Goal: Task Accomplishment & Management: Complete application form

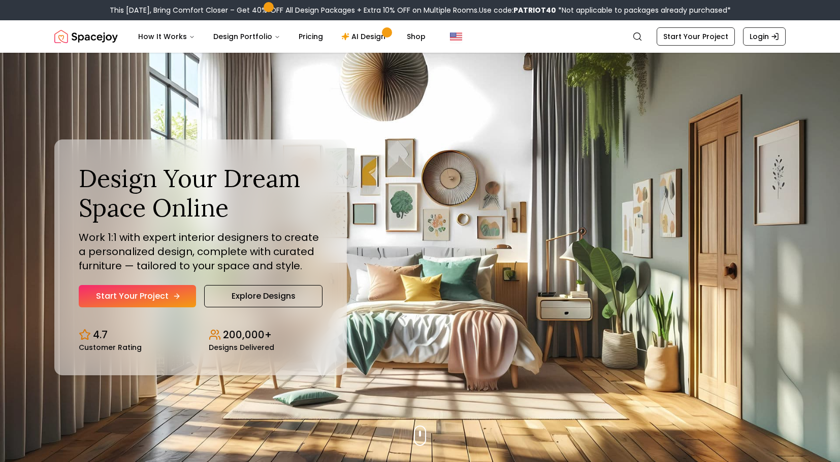
click at [108, 297] on link "Start Your Project" at bounding box center [137, 296] width 117 height 22
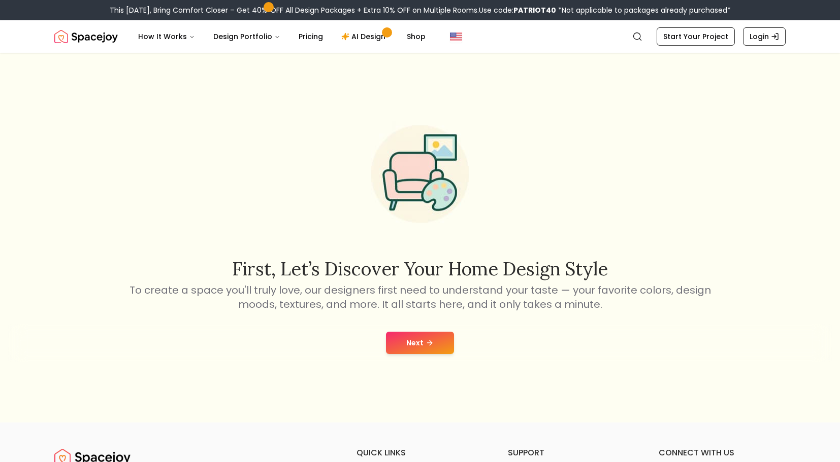
click at [419, 334] on button "Next" at bounding box center [420, 343] width 68 height 22
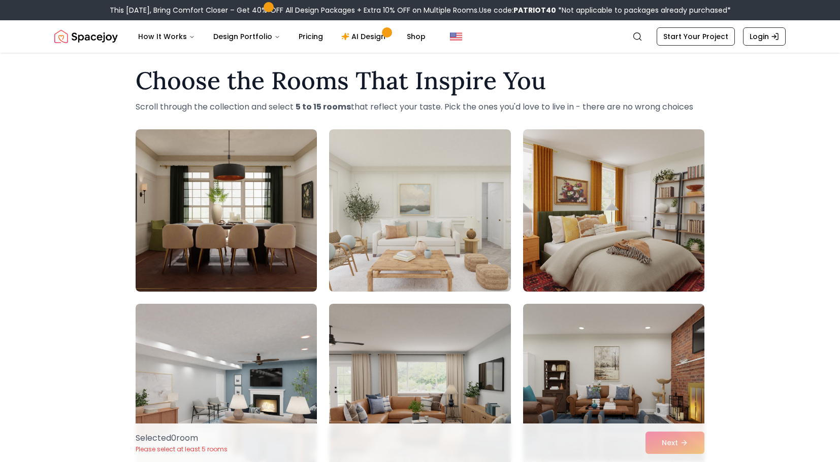
scroll to position [12, 0]
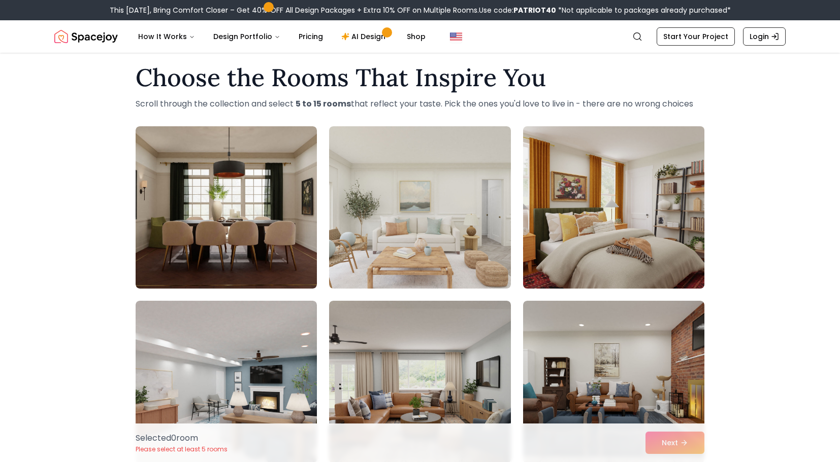
click at [626, 172] on img at bounding box center [613, 207] width 190 height 171
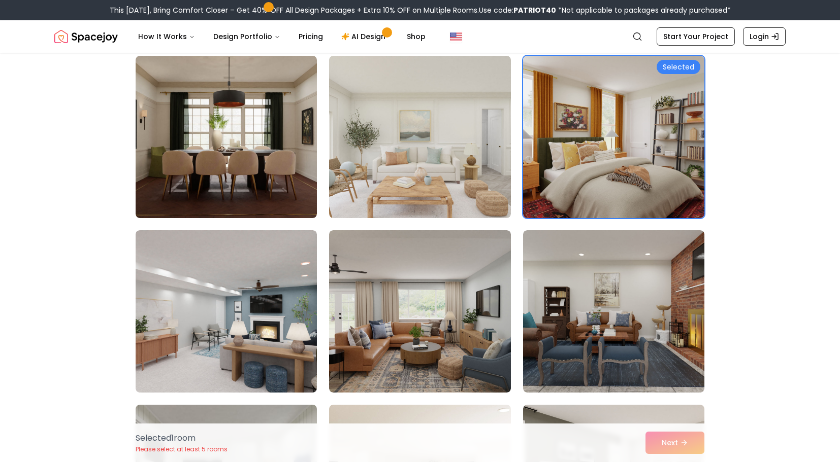
scroll to position [92, 0]
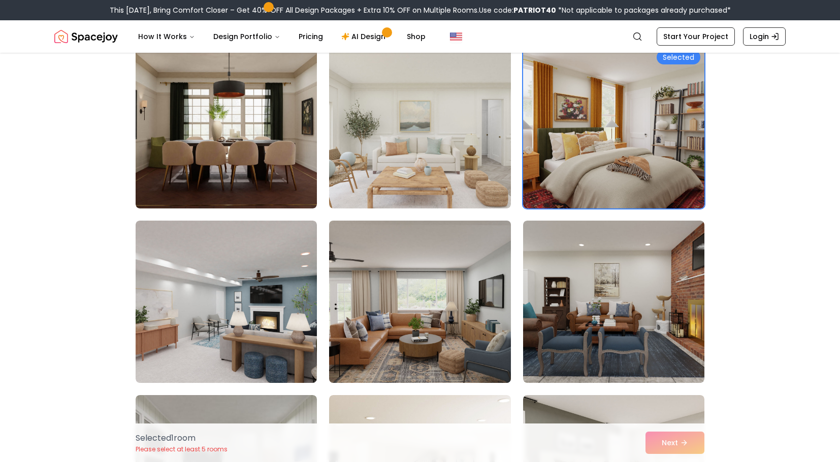
click at [443, 285] on img at bounding box center [419, 302] width 190 height 171
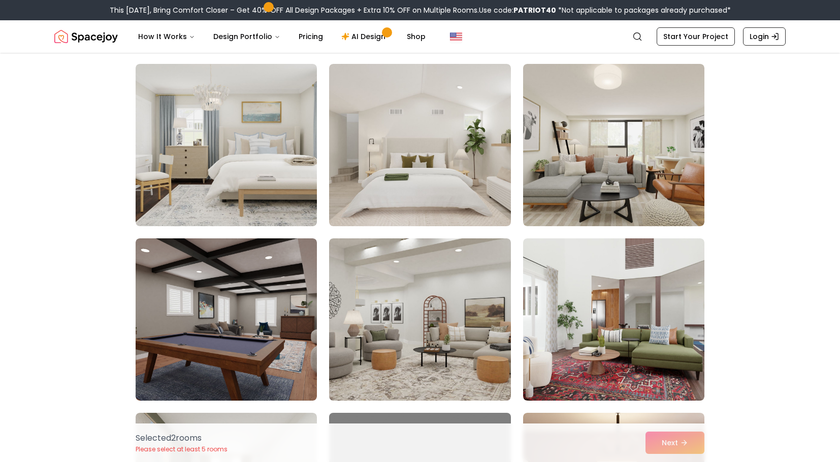
scroll to position [948, 0]
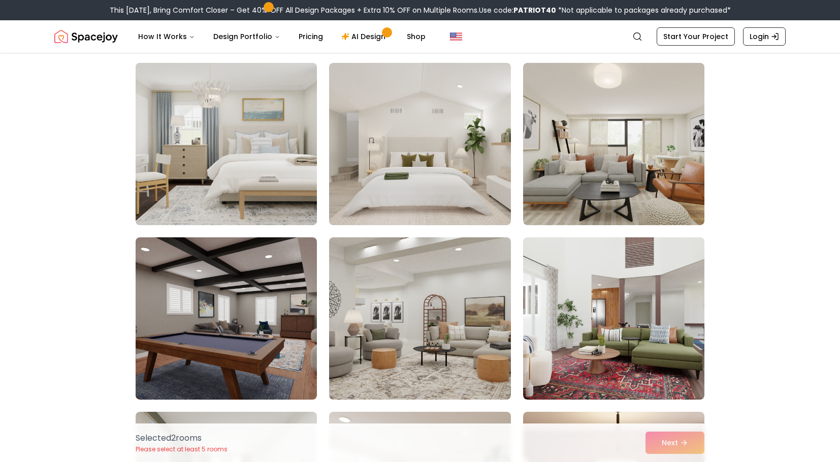
click at [242, 153] on img at bounding box center [226, 144] width 190 height 171
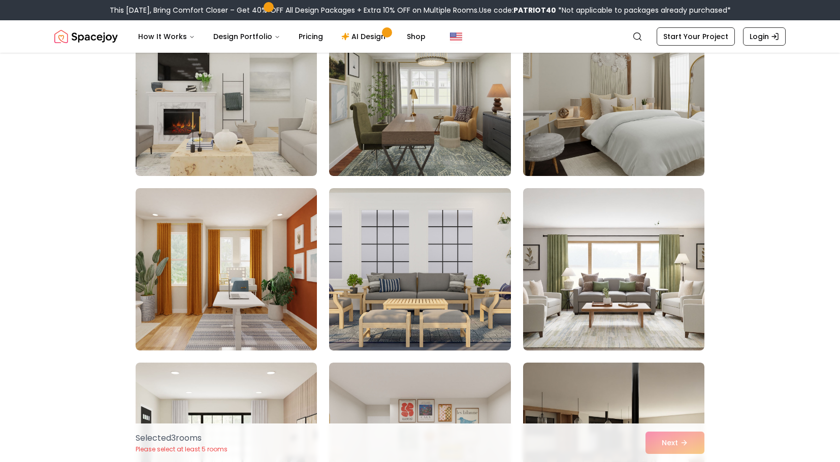
scroll to position [3451, 0]
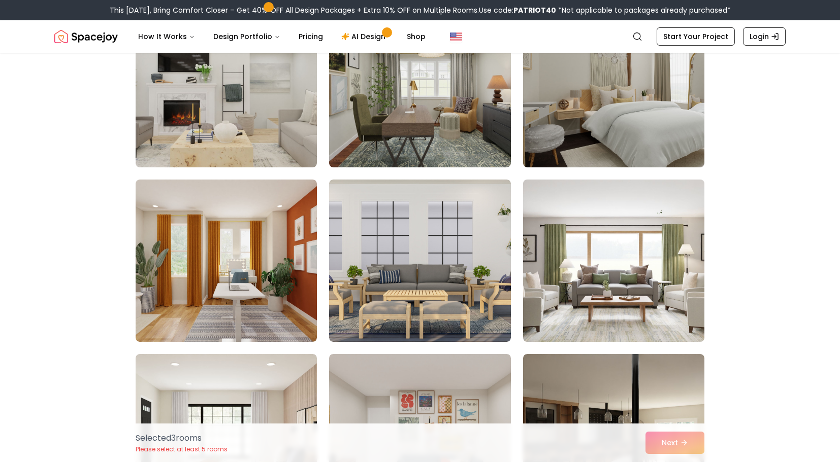
click at [656, 306] on img at bounding box center [613, 261] width 190 height 171
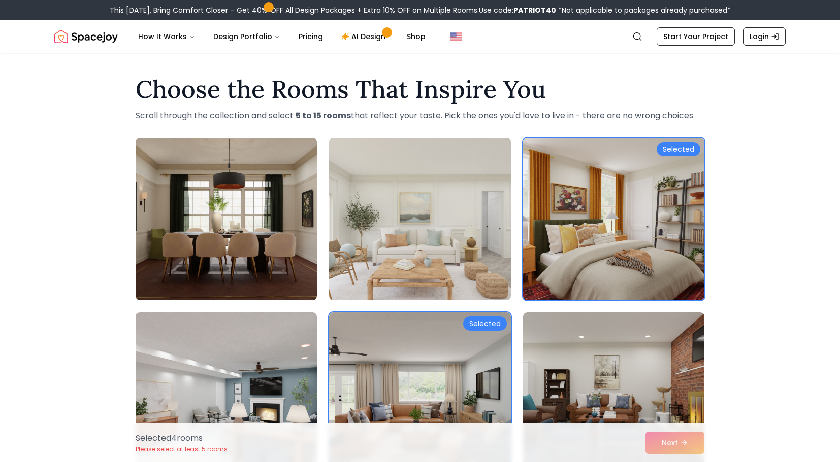
scroll to position [0, 0]
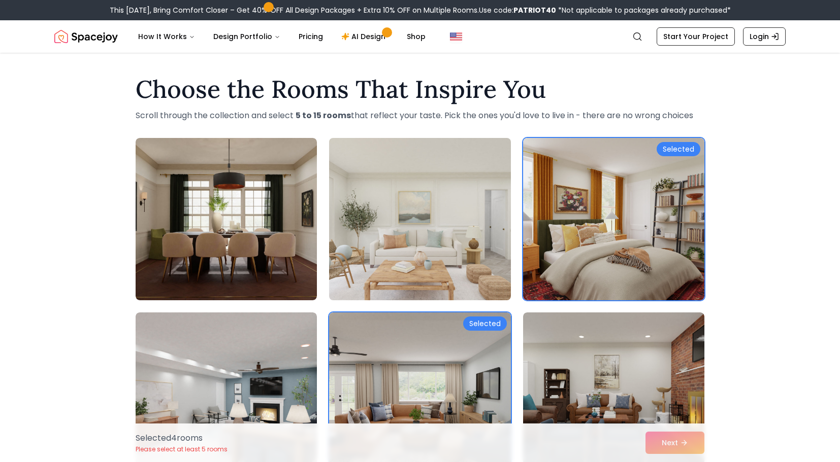
click at [456, 243] on img at bounding box center [419, 219] width 190 height 171
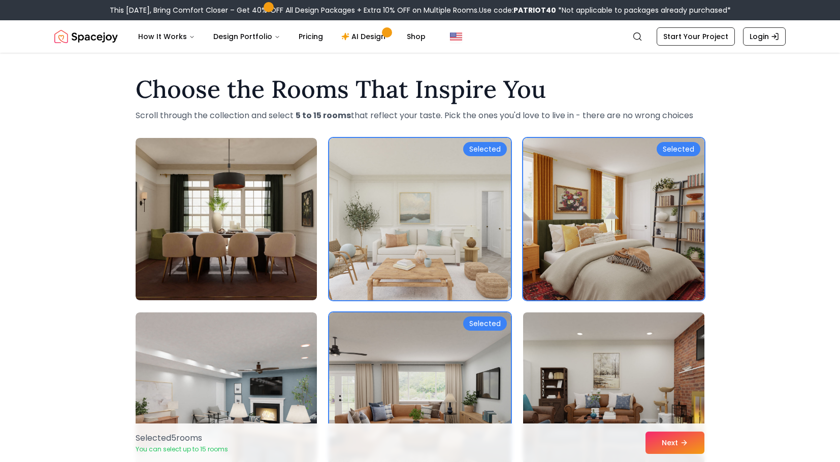
click at [545, 387] on img at bounding box center [613, 394] width 190 height 171
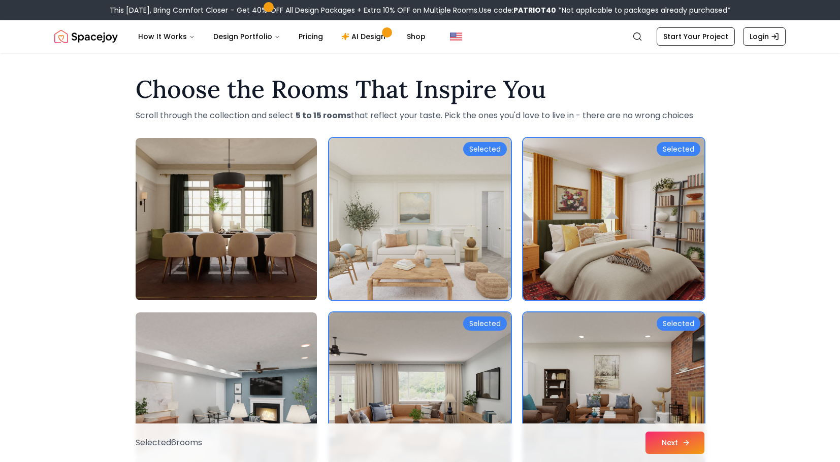
click at [685, 453] on button "Next" at bounding box center [674, 443] width 59 height 22
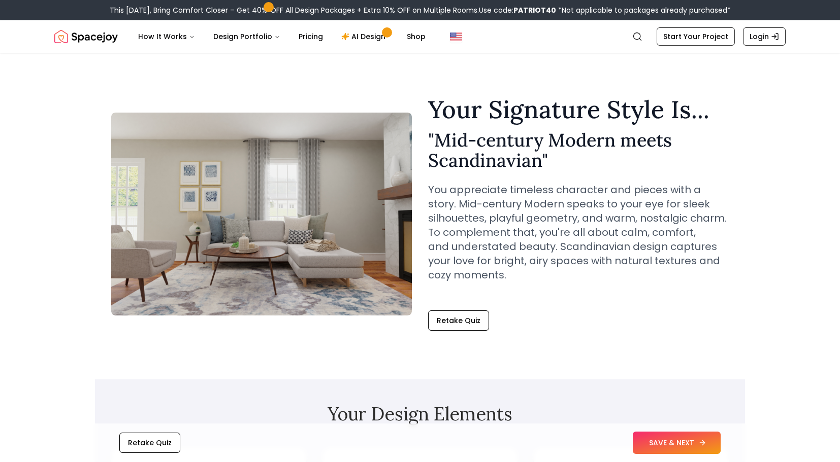
click at [668, 444] on button "SAVE & NEXT" at bounding box center [677, 443] width 88 height 22
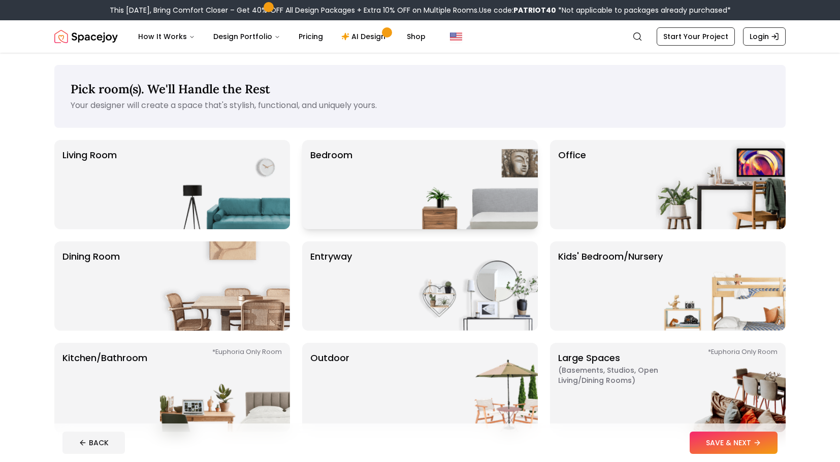
click at [346, 188] on p "Bedroom" at bounding box center [331, 184] width 42 height 73
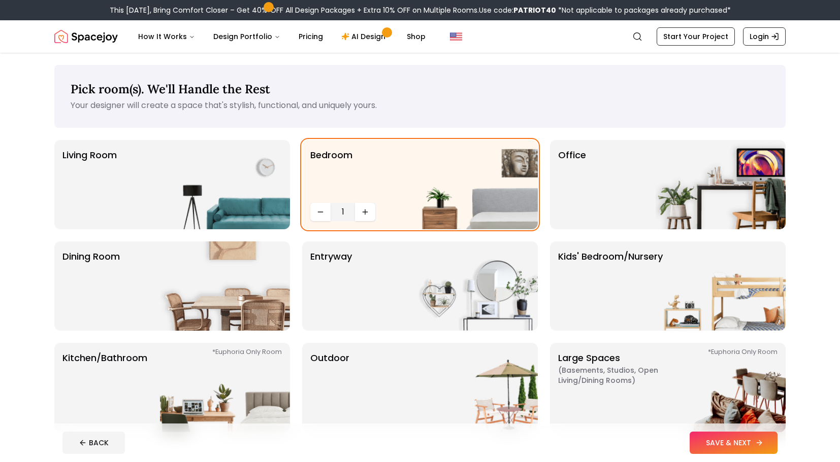
click at [702, 442] on button "SAVE & NEXT" at bounding box center [733, 443] width 88 height 22
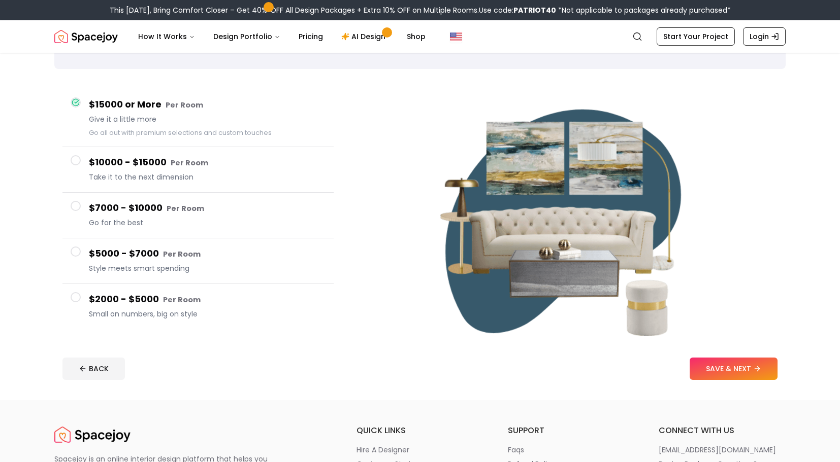
scroll to position [62, 0]
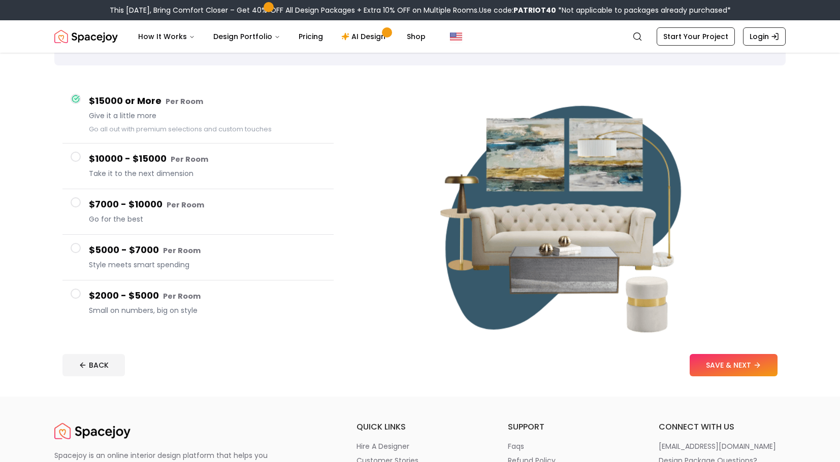
click at [177, 290] on h4 "$2000 - $5000 Per Room" at bounding box center [207, 296] width 237 height 15
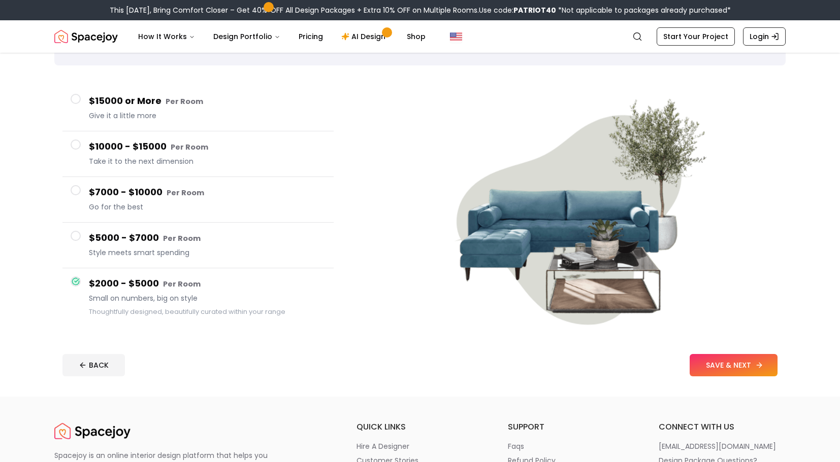
click at [717, 360] on button "SAVE & NEXT" at bounding box center [733, 365] width 88 height 22
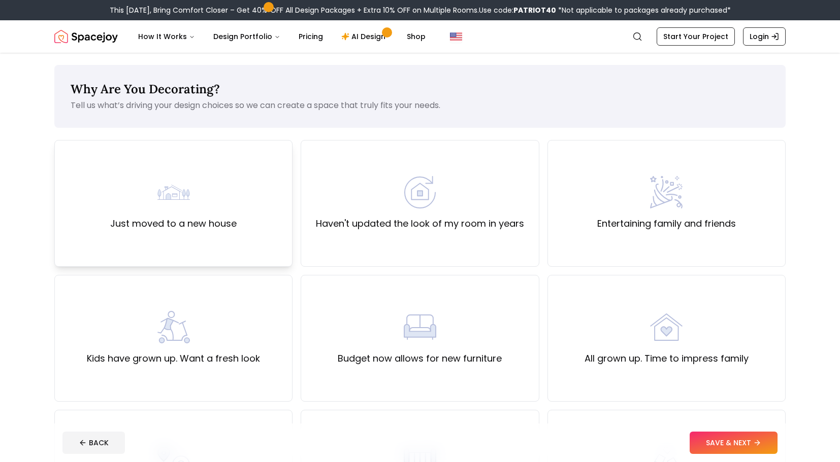
click at [216, 209] on div "Just moved to a new house" at bounding box center [173, 203] width 126 height 55
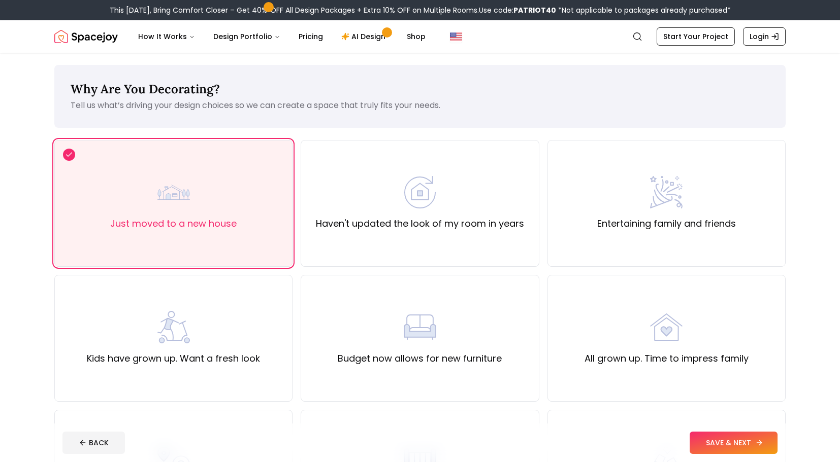
click at [755, 449] on button "SAVE & NEXT" at bounding box center [733, 443] width 88 height 22
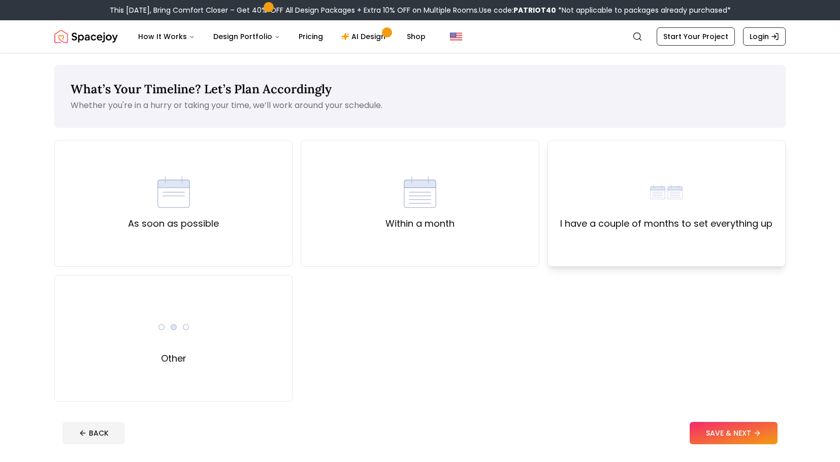
click at [616, 255] on div "I have a couple of months to set everything up" at bounding box center [666, 203] width 238 height 127
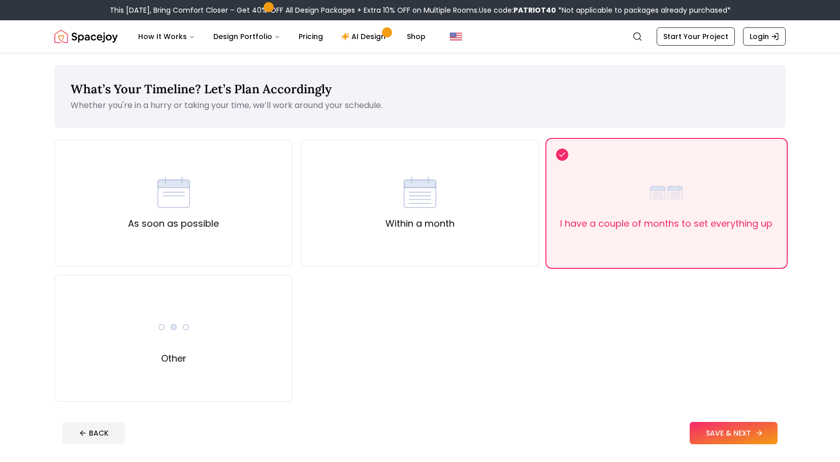
click at [714, 427] on button "SAVE & NEXT" at bounding box center [733, 433] width 88 height 22
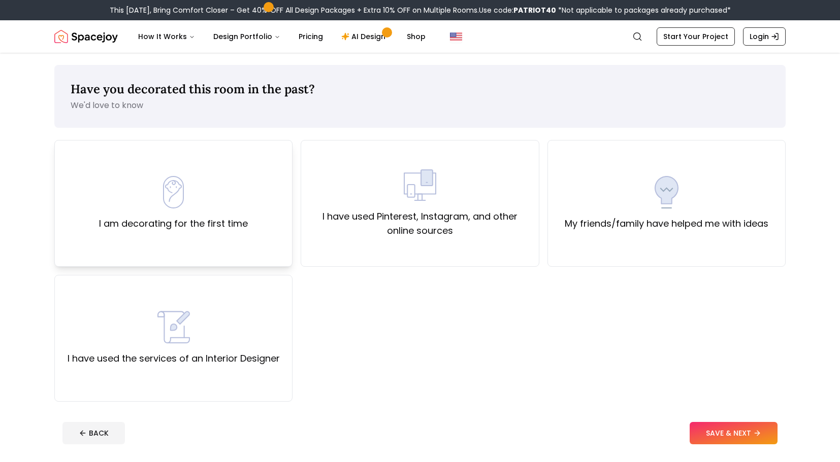
click at [212, 239] on div "I am decorating for the first time" at bounding box center [173, 203] width 238 height 127
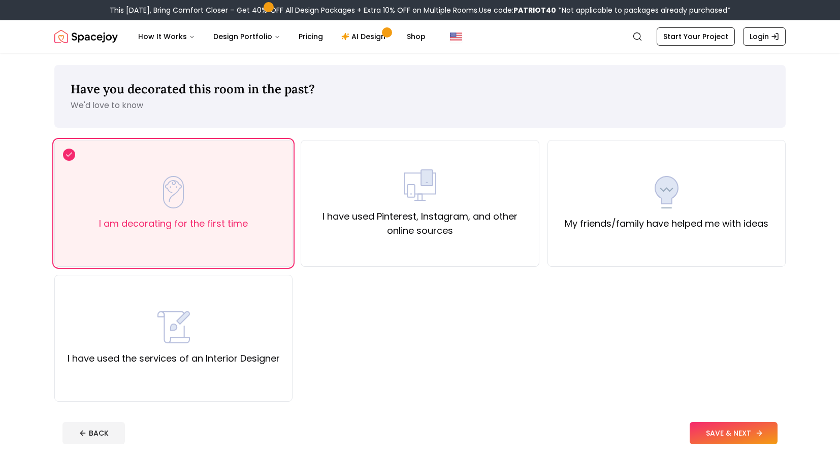
click at [713, 440] on button "SAVE & NEXT" at bounding box center [733, 433] width 88 height 22
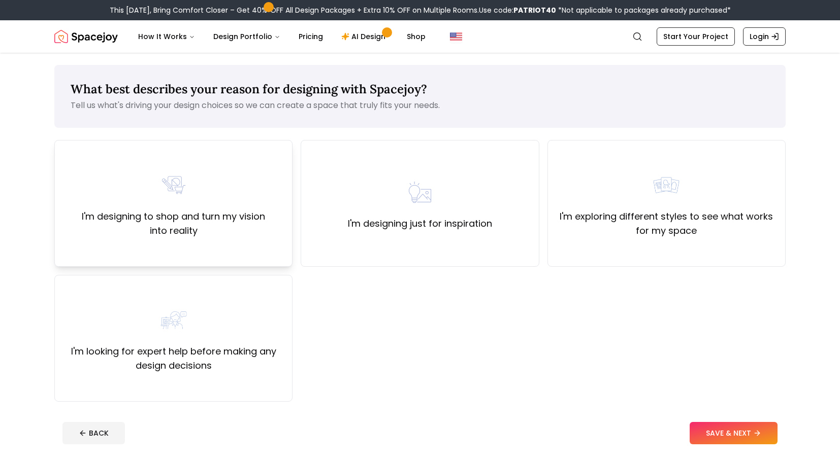
click at [255, 250] on div "I'm designing to shop and turn my vision into reality" at bounding box center [173, 203] width 238 height 127
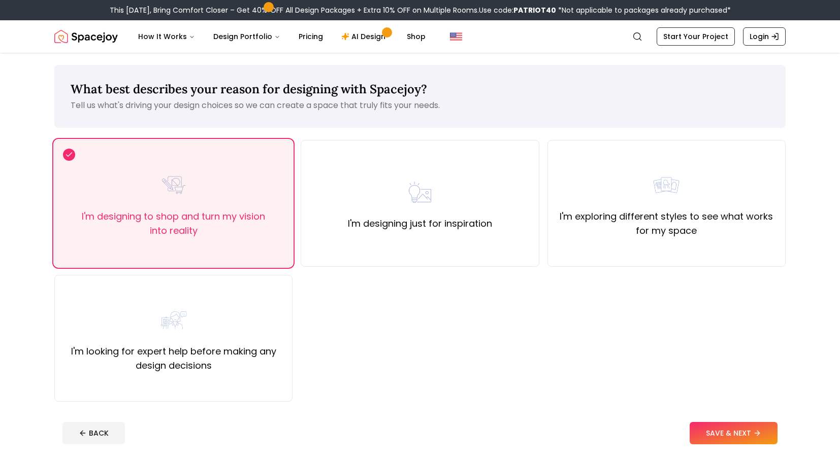
click at [688, 421] on footer "BACK SAVE & NEXT" at bounding box center [419, 433] width 731 height 39
click at [702, 425] on button "SAVE & NEXT" at bounding box center [733, 433] width 88 height 22
